Goal: Information Seeking & Learning: Compare options

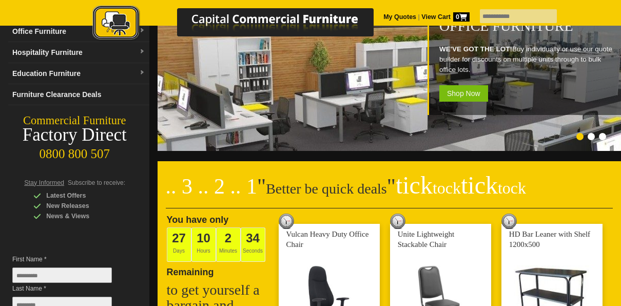
scroll to position [146, 0]
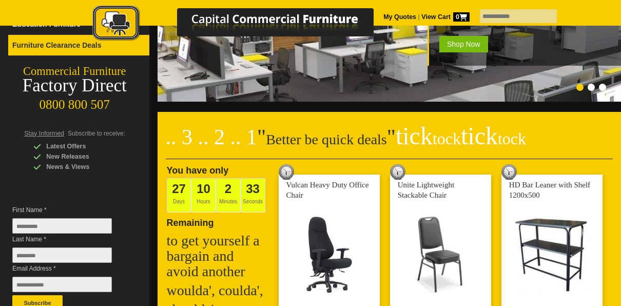
click at [39, 39] on link "Furniture Clearance Deals" at bounding box center [78, 45] width 141 height 21
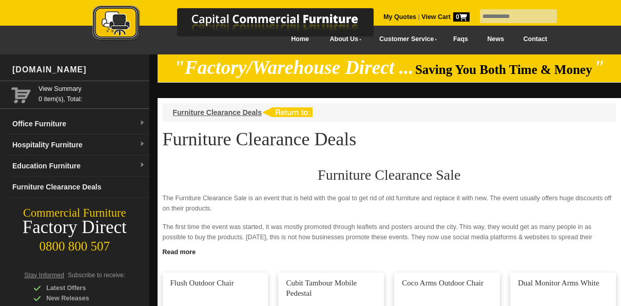
scroll to position [11, 0]
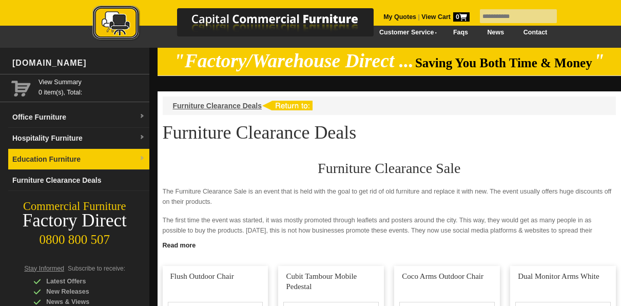
click at [65, 160] on link "Education Furniture" at bounding box center [78, 159] width 141 height 21
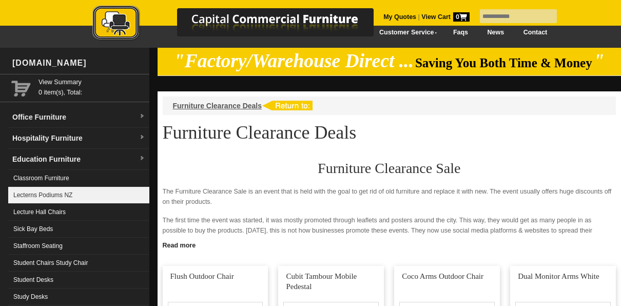
click at [68, 189] on link "Lecterns Podiums NZ" at bounding box center [78, 195] width 141 height 17
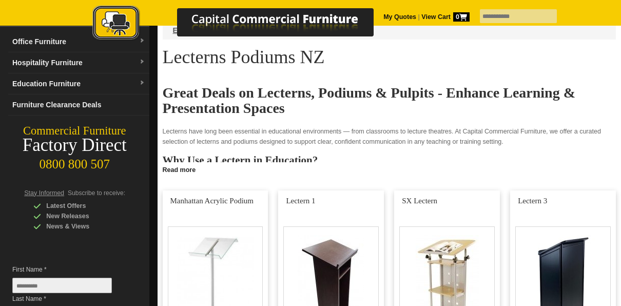
scroll to position [85, 0]
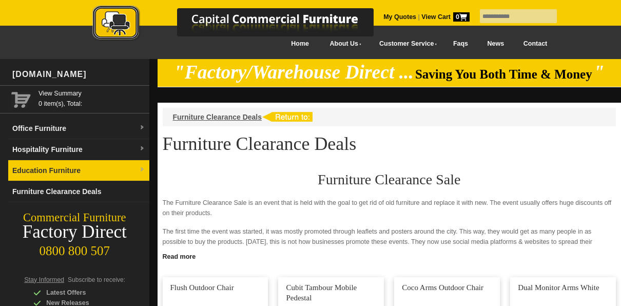
scroll to position [11, 0]
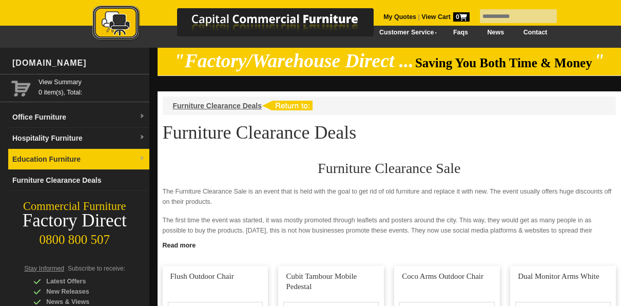
click at [93, 155] on link "Education Furniture" at bounding box center [78, 159] width 141 height 21
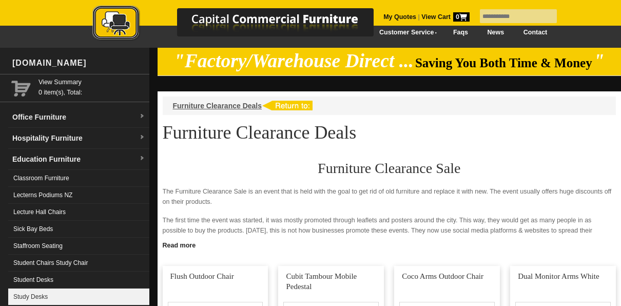
scroll to position [32, 0]
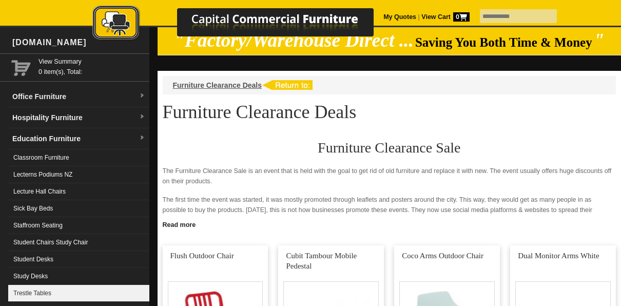
click at [50, 285] on link "Trestle Tables" at bounding box center [78, 293] width 141 height 17
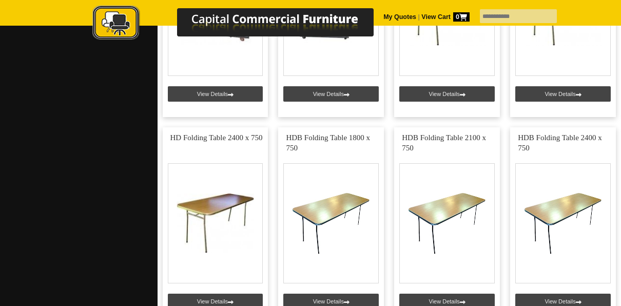
scroll to position [559, 0]
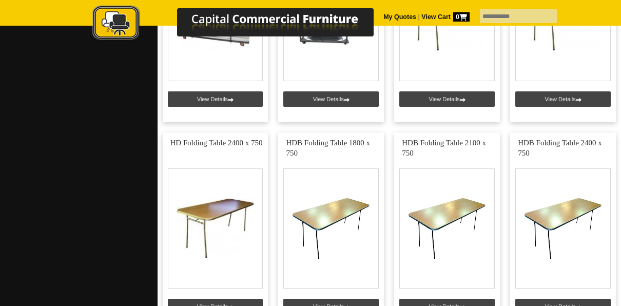
click at [384, 17] on img at bounding box center [243, 23] width 359 height 37
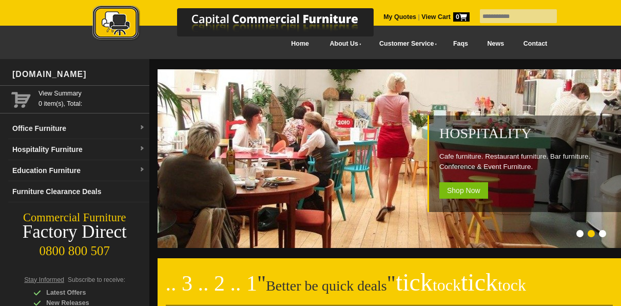
click at [338, 40] on img at bounding box center [243, 23] width 359 height 37
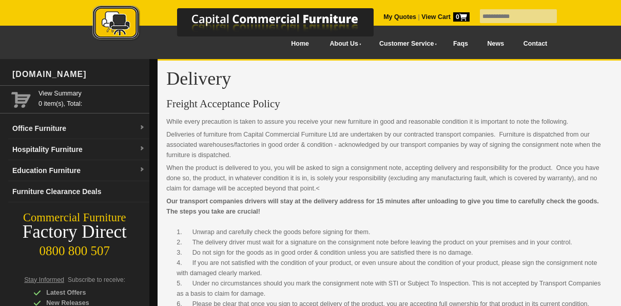
click at [529, 42] on link "Contact" at bounding box center [535, 43] width 43 height 23
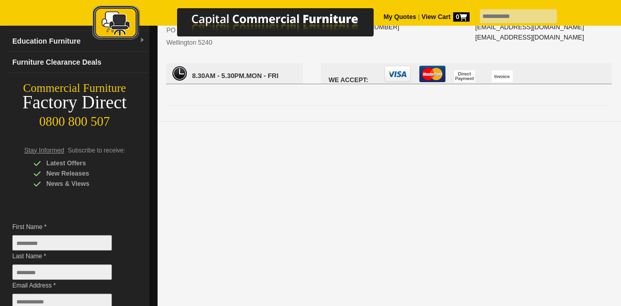
scroll to position [134, 0]
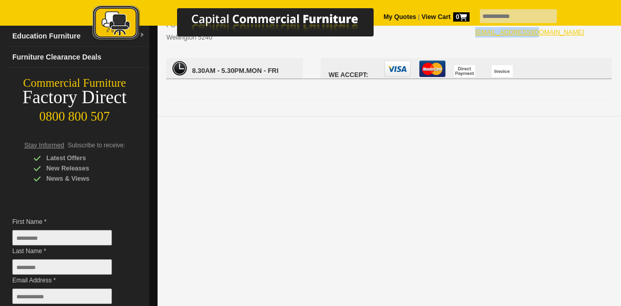
drag, startPoint x: 531, startPoint y: 32, endPoint x: 475, endPoint y: 32, distance: 55.9
click at [475, 32] on div "Email: [EMAIL_ADDRESS][DOMAIN_NAME] [EMAIL_ADDRESS][DOMAIN_NAME] [EMAIL_ADDRESS…" at bounding box center [543, 17] width 136 height 82
copy link "[EMAIL_ADDRESS][DOMAIN_NAME]"
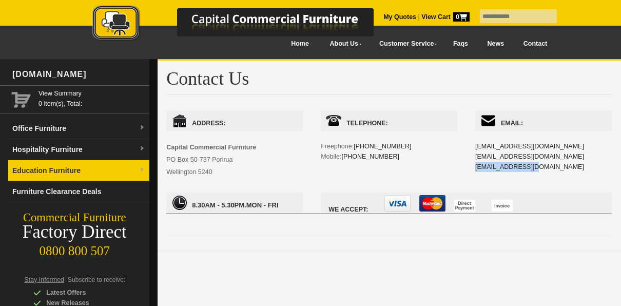
click at [55, 171] on link "Education Furniture" at bounding box center [78, 170] width 141 height 21
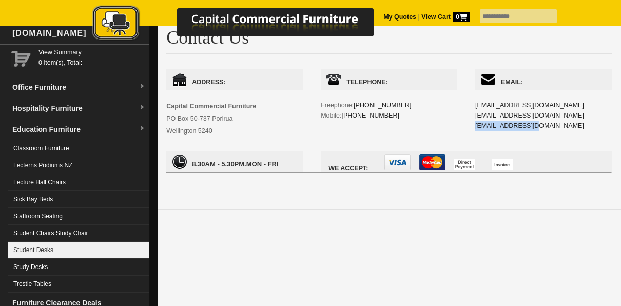
scroll to position [62, 0]
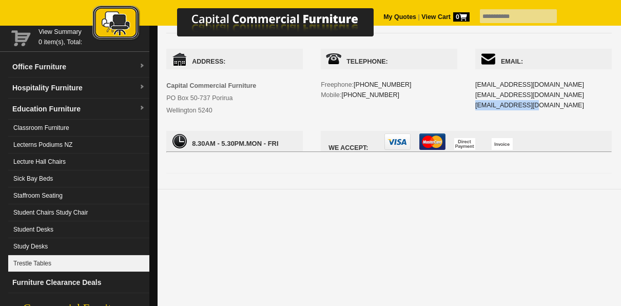
click at [110, 260] on link "Trestle Tables" at bounding box center [78, 263] width 141 height 17
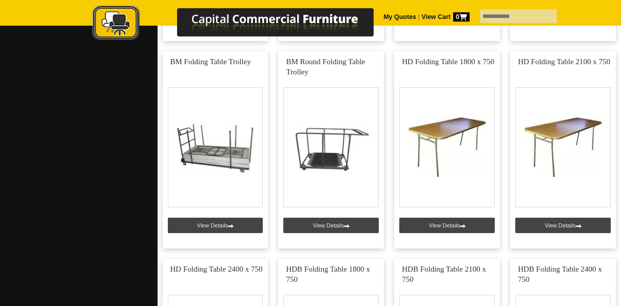
scroll to position [426, 0]
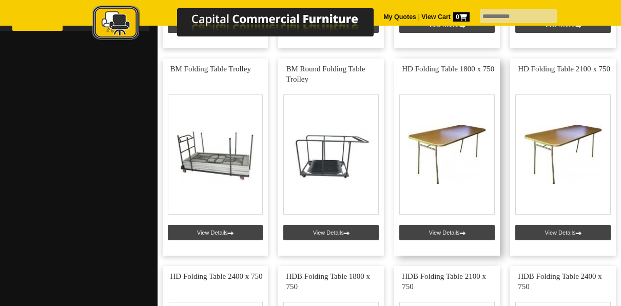
click at [443, 231] on link at bounding box center [447, 156] width 106 height 197
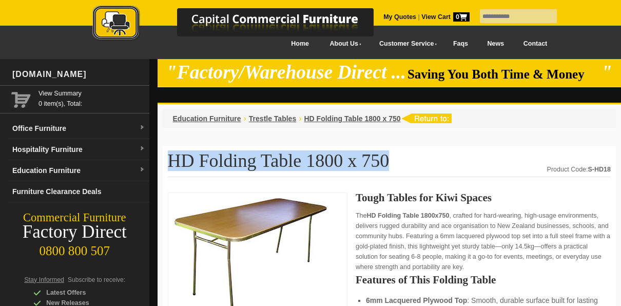
drag, startPoint x: 375, startPoint y: 165, endPoint x: 167, endPoint y: 167, distance: 208.3
copy h1 "HD Folding Table 1800 x 750"
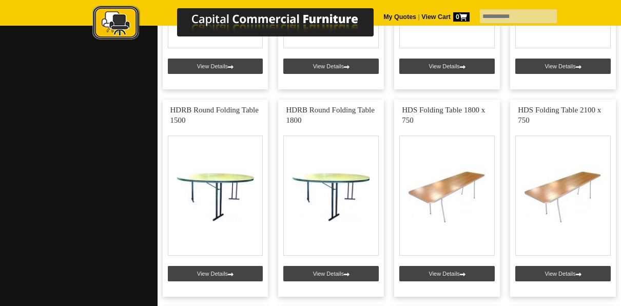
scroll to position [813, 0]
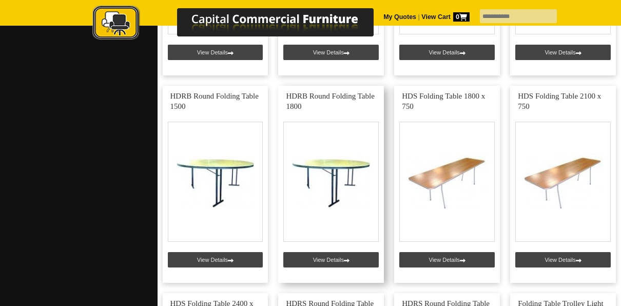
click at [321, 171] on link at bounding box center [331, 184] width 106 height 197
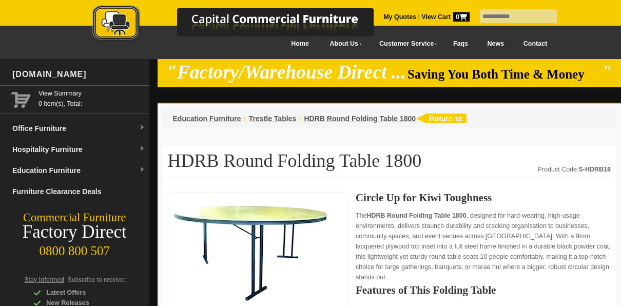
click at [567, 268] on p "The HDRB Round Folding Table 1800 , designed for hard-wearing, high-usage envir…" at bounding box center [483, 246] width 255 height 72
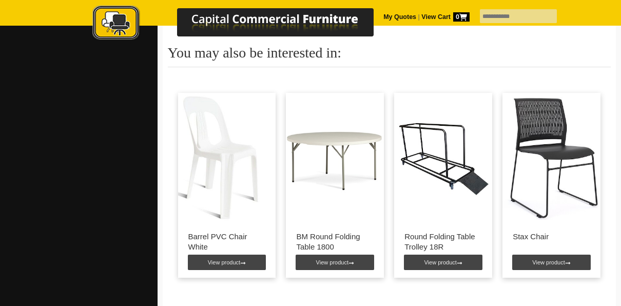
scroll to position [144, 0]
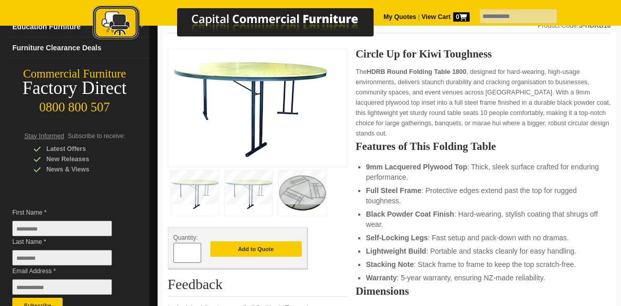
click at [331, 242] on div "Quantity: * Add to Quote" at bounding box center [258, 248] width 180 height 42
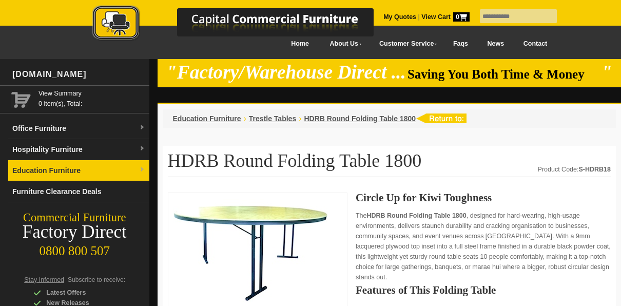
drag, startPoint x: 394, startPoint y: 161, endPoint x: 149, endPoint y: 165, distance: 245.3
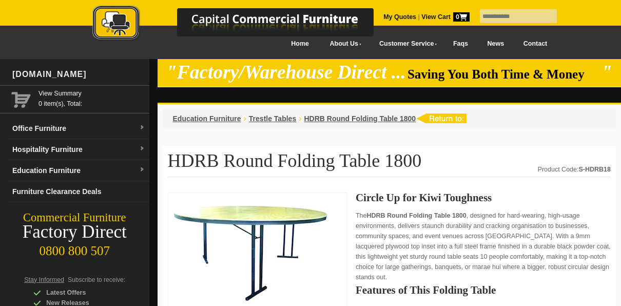
click at [411, 165] on h1 "HDRB Round Folding Table 1800" at bounding box center [389, 164] width 443 height 26
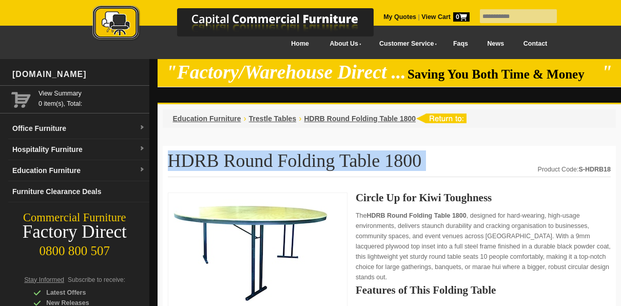
drag, startPoint x: 411, startPoint y: 165, endPoint x: 170, endPoint y: 171, distance: 241.2
click at [170, 171] on h1 "HDRB Round Folding Table 1800" at bounding box center [389, 164] width 443 height 26
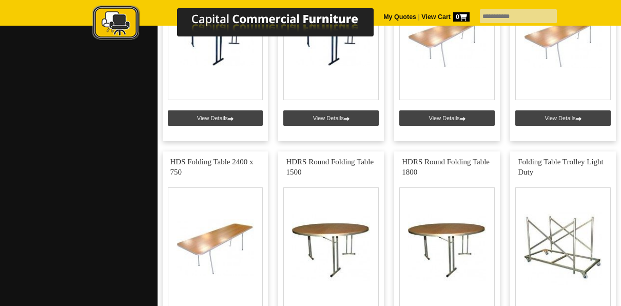
scroll to position [960, 0]
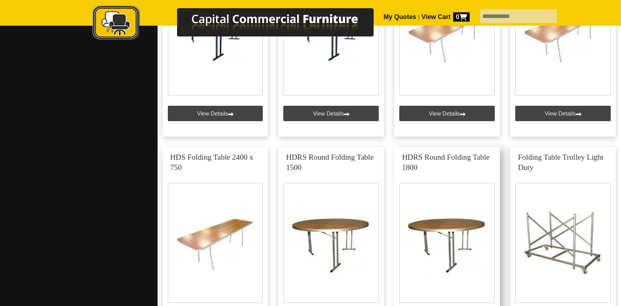
click at [457, 233] on link at bounding box center [447, 245] width 106 height 197
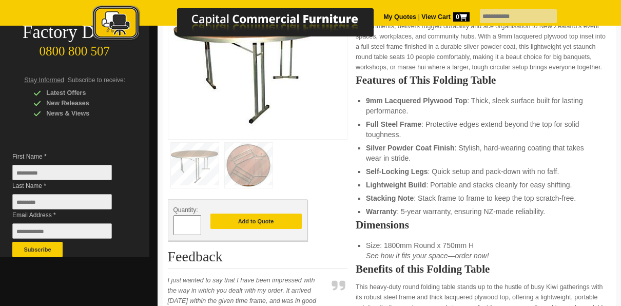
scroll to position [206, 0]
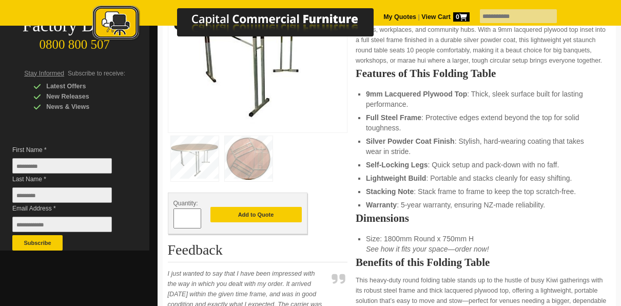
click at [244, 166] on img at bounding box center [249, 158] width 48 height 45
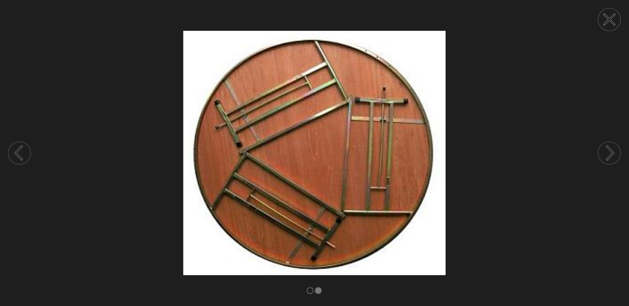
click at [611, 24] on circle at bounding box center [609, 19] width 23 height 23
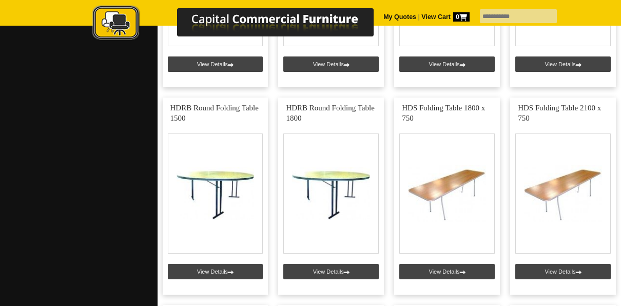
scroll to position [799, 0]
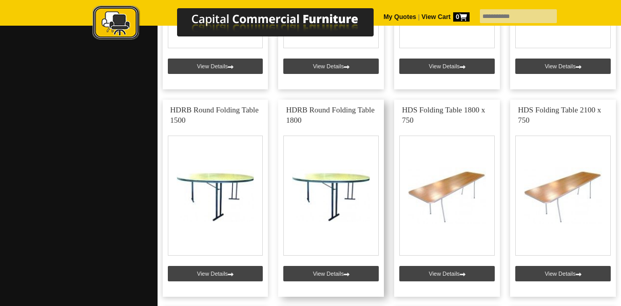
click at [323, 168] on link at bounding box center [331, 198] width 106 height 197
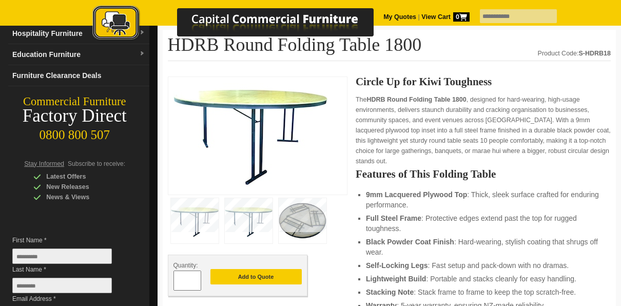
scroll to position [160, 0]
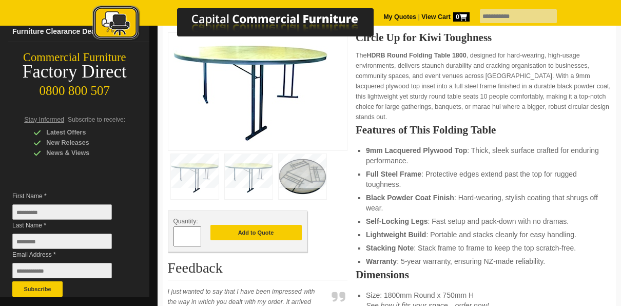
click at [290, 172] on img at bounding box center [303, 176] width 48 height 45
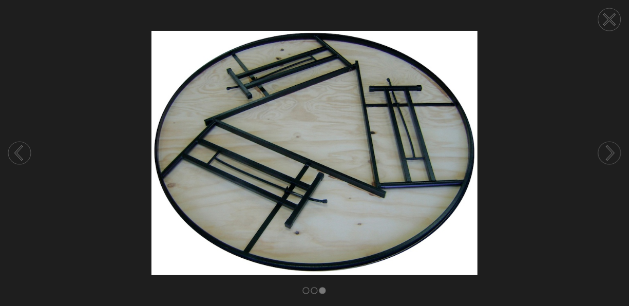
click at [611, 24] on circle at bounding box center [609, 19] width 23 height 23
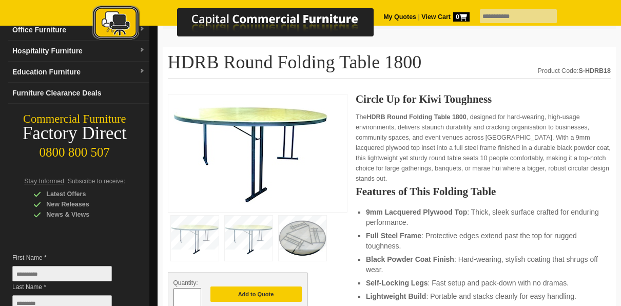
scroll to position [85, 0]
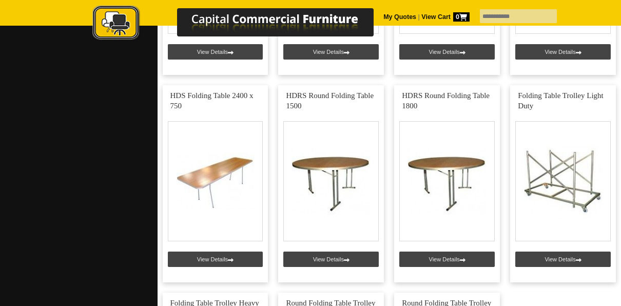
scroll to position [1026, 0]
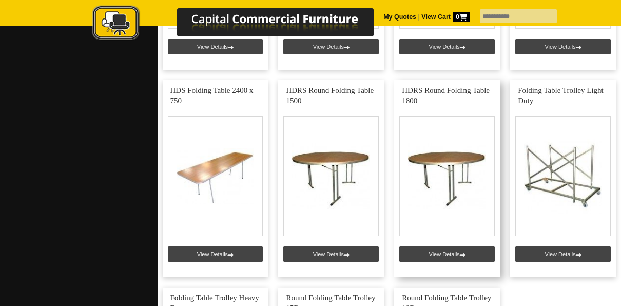
click at [434, 167] on link at bounding box center [447, 178] width 106 height 197
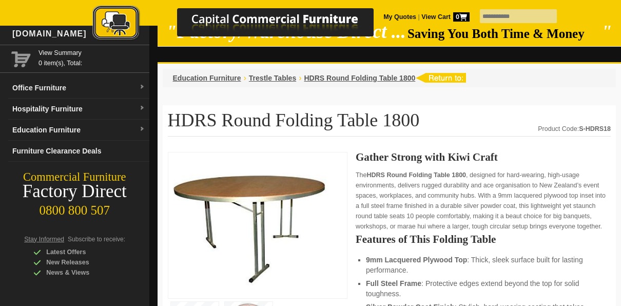
scroll to position [76, 0]
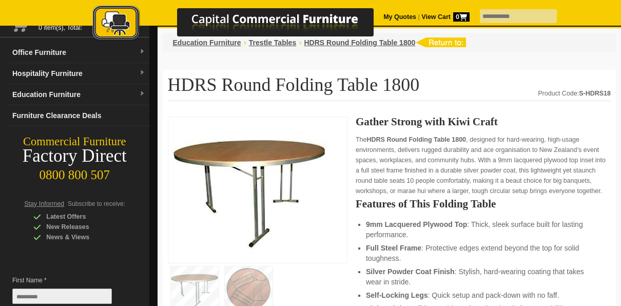
click at [257, 281] on img at bounding box center [249, 288] width 48 height 45
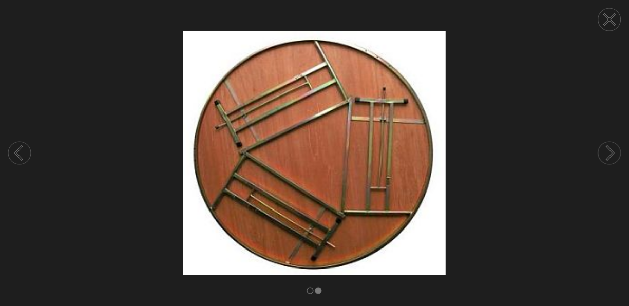
click at [609, 19] on icon at bounding box center [609, 19] width 10 height 10
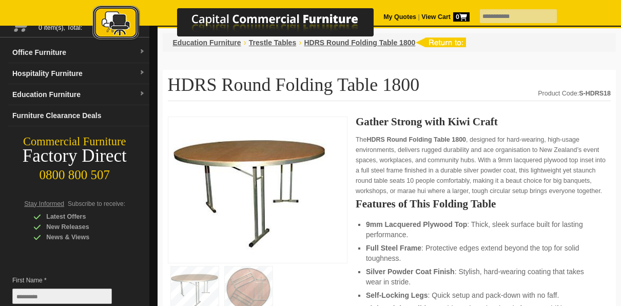
click at [369, 149] on p "The HDRS Round Folding Table 1800 , designed for hard-wearing, high-usage envir…" at bounding box center [483, 165] width 255 height 62
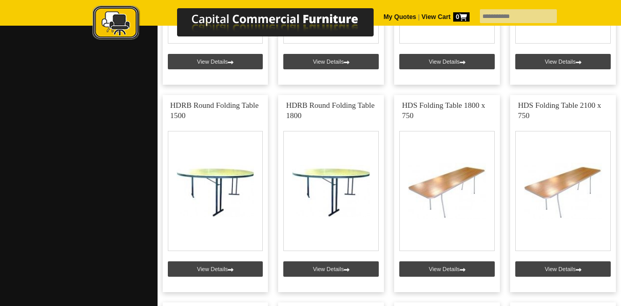
scroll to position [799, 0]
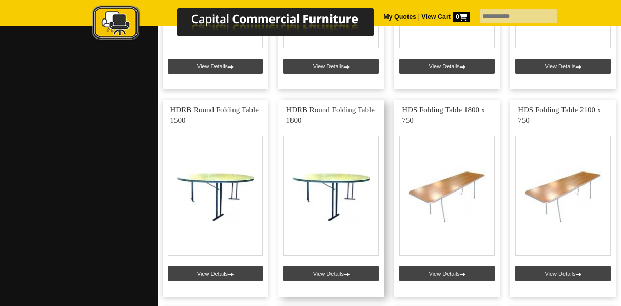
click at [299, 124] on link at bounding box center [331, 198] width 106 height 197
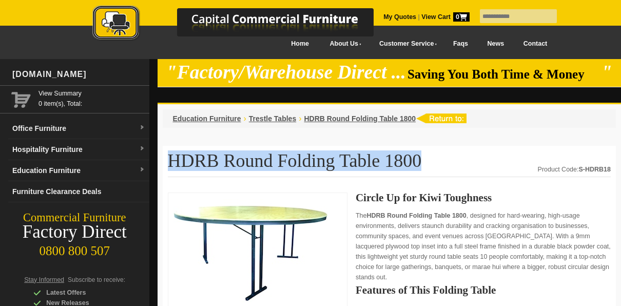
drag, startPoint x: 423, startPoint y: 167, endPoint x: 168, endPoint y: 163, distance: 254.5
click at [168, 163] on h1 "HDRB Round Folding Table 1800" at bounding box center [389, 164] width 443 height 26
copy h1 "HDRB Round Folding Table 1800"
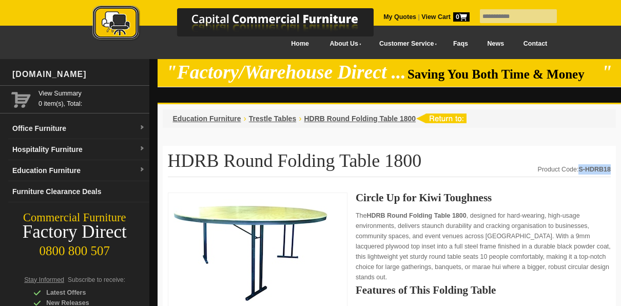
drag, startPoint x: 610, startPoint y: 170, endPoint x: 580, endPoint y: 169, distance: 29.3
click at [580, 169] on strong "S-HDRB18" at bounding box center [594, 169] width 32 height 7
copy strong "S-HDRB18"
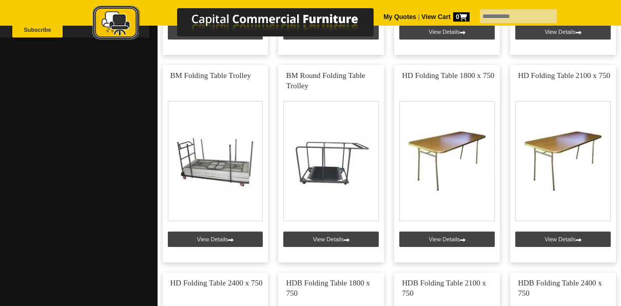
scroll to position [417, 0]
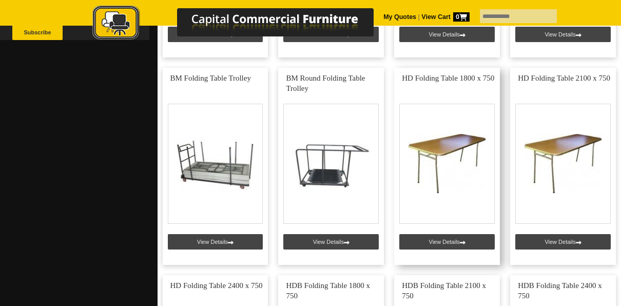
click at [438, 142] on link at bounding box center [447, 166] width 106 height 197
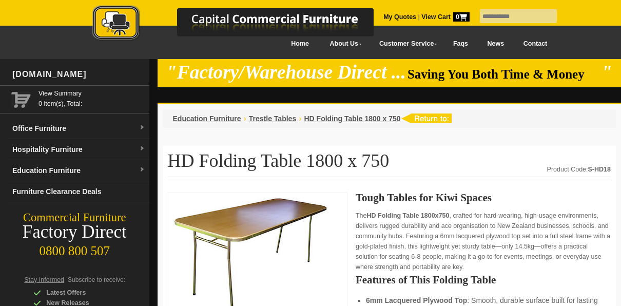
drag, startPoint x: 612, startPoint y: 170, endPoint x: 604, endPoint y: 168, distance: 8.1
drag, startPoint x: 604, startPoint y: 168, endPoint x: 614, endPoint y: 169, distance: 10.4
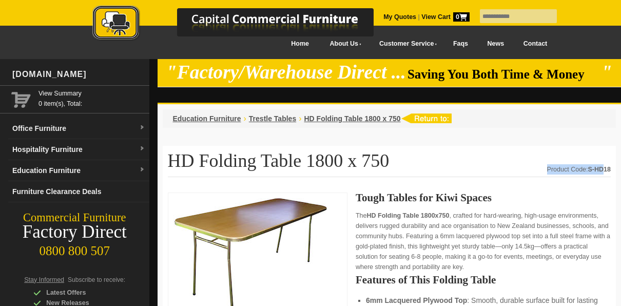
drag, startPoint x: 589, startPoint y: 170, endPoint x: 610, endPoint y: 167, distance: 21.2
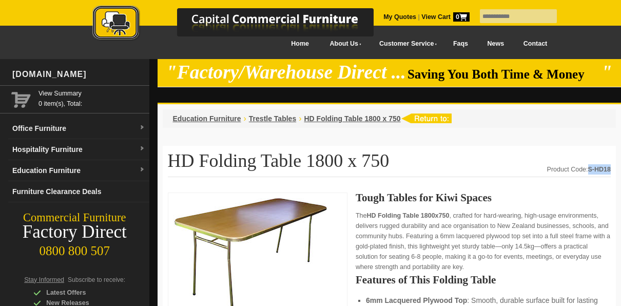
click at [610, 167] on strong "S-HD18" at bounding box center [599, 169] width 23 height 7
copy strong "S-HD18"
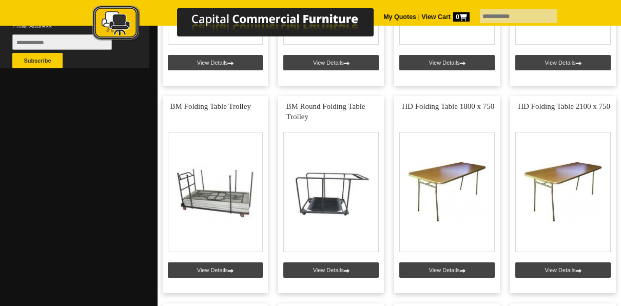
scroll to position [381, 0]
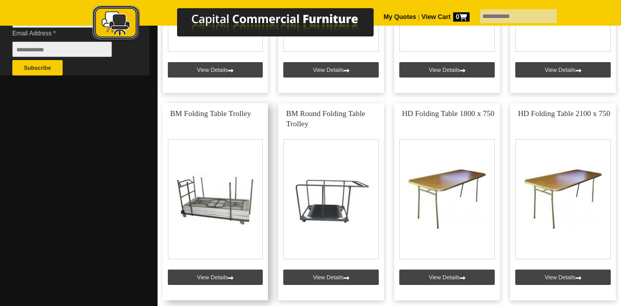
click at [243, 240] on link at bounding box center [216, 201] width 106 height 197
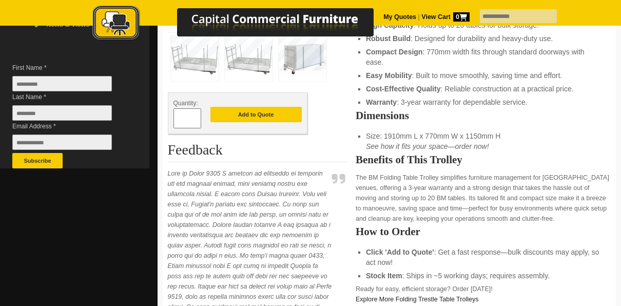
scroll to position [294, 0]
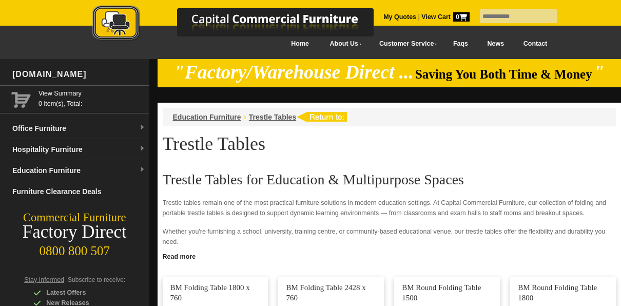
scroll to position [834, 0]
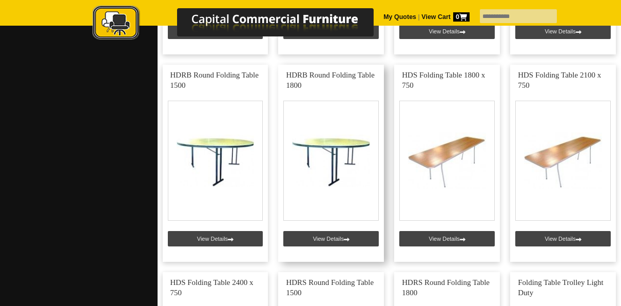
click at [343, 154] on link at bounding box center [331, 163] width 106 height 197
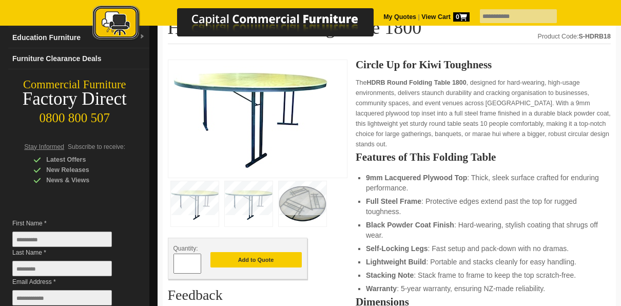
scroll to position [134, 0]
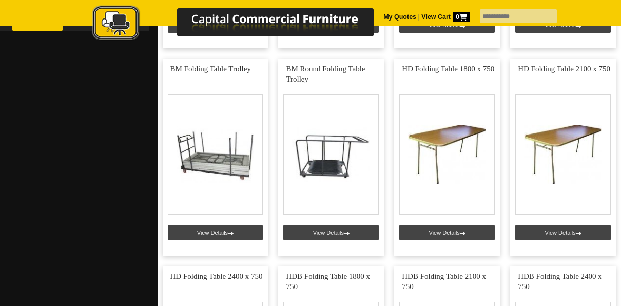
scroll to position [428, 0]
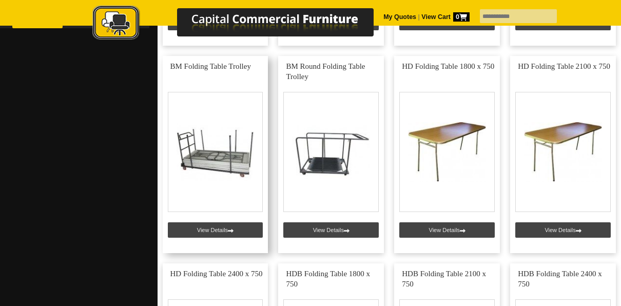
click at [191, 170] on link at bounding box center [216, 154] width 106 height 197
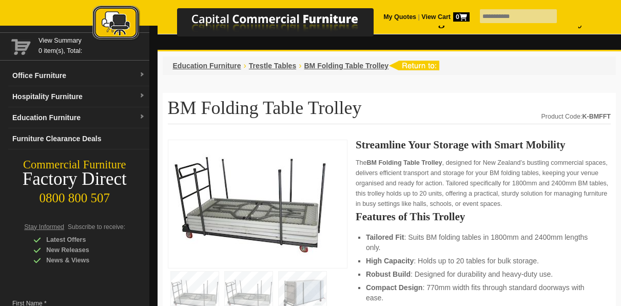
scroll to position [48, 0]
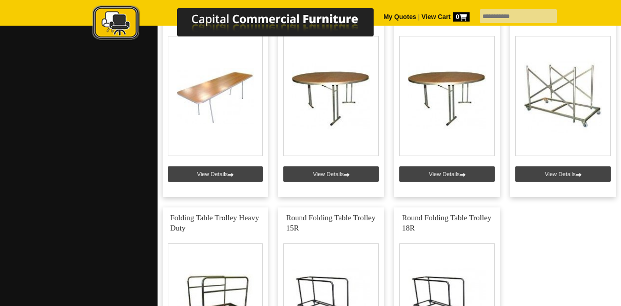
scroll to position [1113, 0]
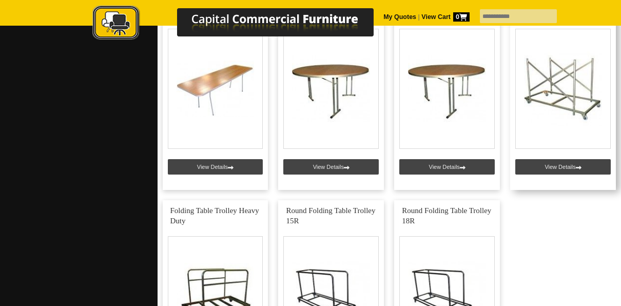
click at [543, 66] on link at bounding box center [563, 91] width 106 height 197
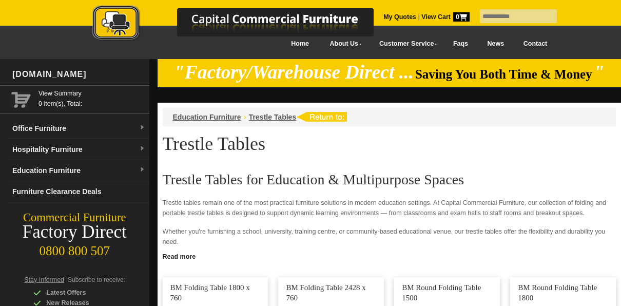
scroll to position [1113, 0]
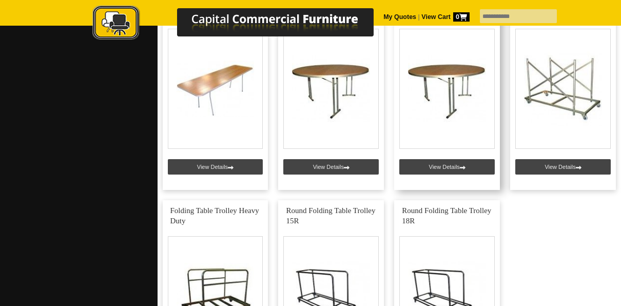
click at [455, 85] on link at bounding box center [447, 91] width 106 height 197
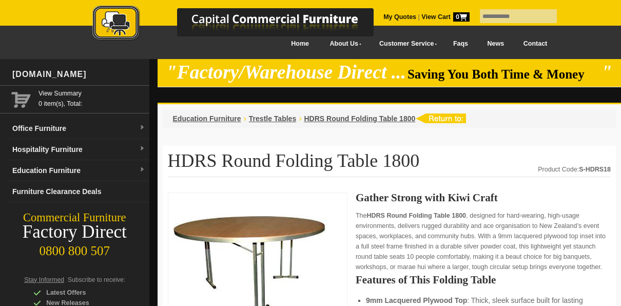
click at [270, 256] on img at bounding box center [250, 264] width 154 height 132
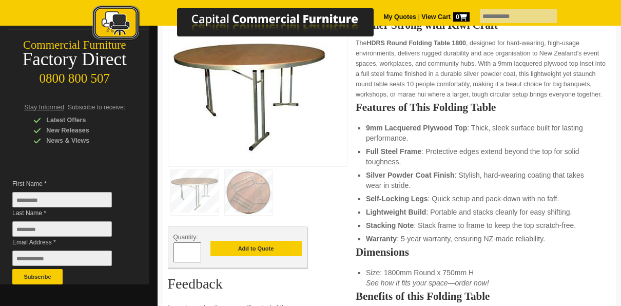
scroll to position [176, 0]
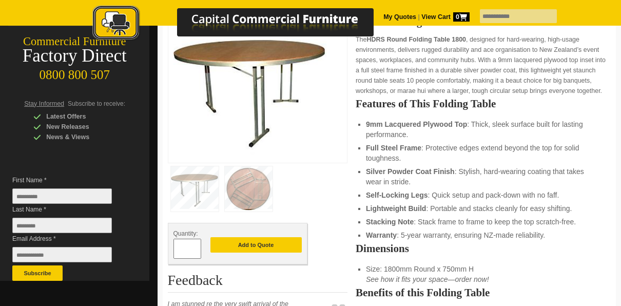
click at [241, 190] on img at bounding box center [249, 188] width 48 height 45
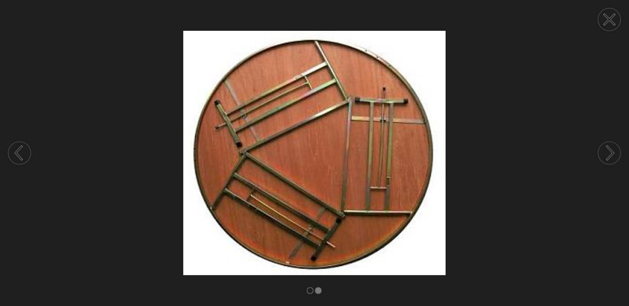
click at [607, 12] on circle at bounding box center [609, 19] width 23 height 23
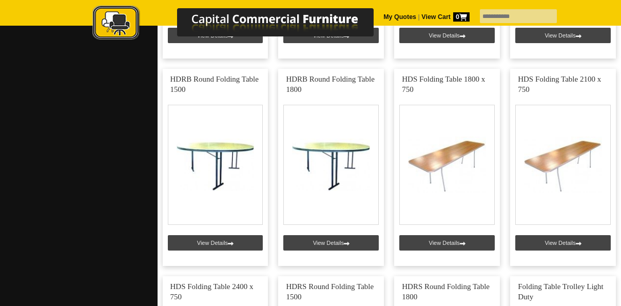
scroll to position [839, 0]
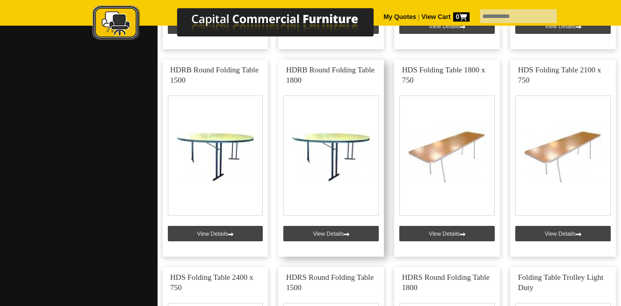
click at [336, 148] on link at bounding box center [331, 158] width 106 height 197
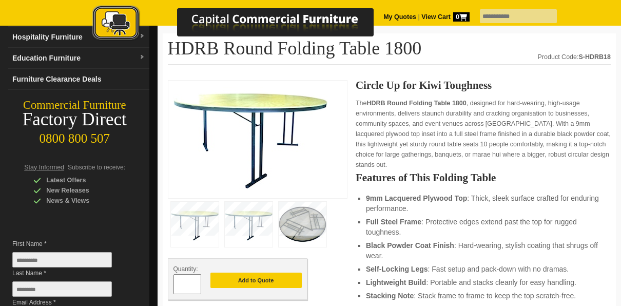
scroll to position [141, 0]
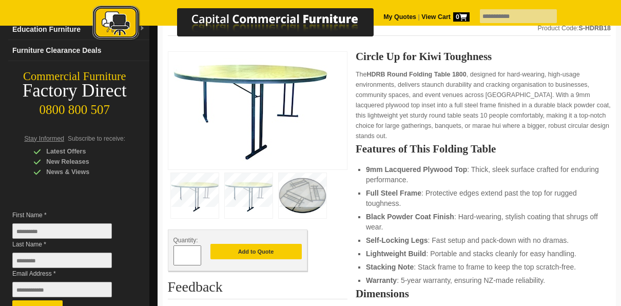
click at [291, 190] on img at bounding box center [303, 195] width 48 height 45
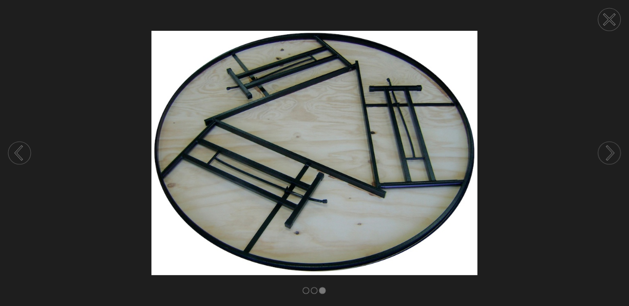
click at [606, 13] on circle at bounding box center [609, 19] width 23 height 23
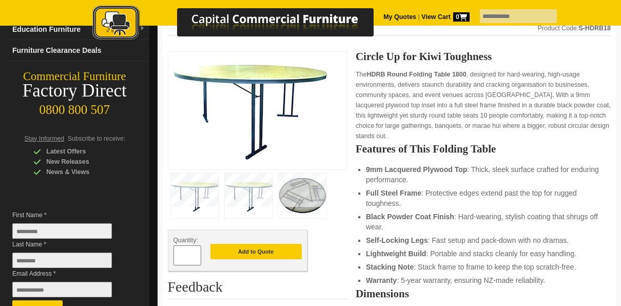
click at [266, 185] on img at bounding box center [249, 195] width 48 height 45
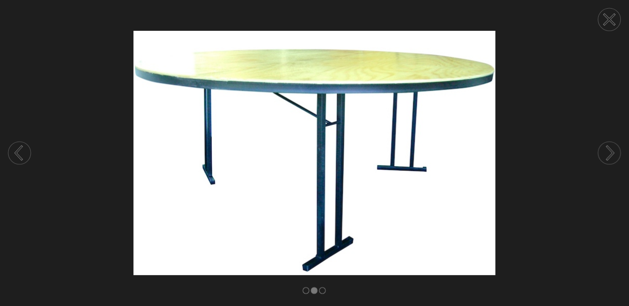
click at [609, 15] on circle at bounding box center [609, 19] width 23 height 23
